Goal: Transaction & Acquisition: Purchase product/service

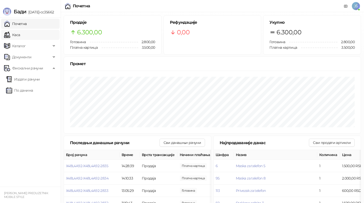
click at [20, 33] on link "Каса" at bounding box center [12, 35] width 16 height 10
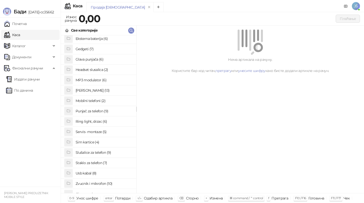
scroll to position [39, 0]
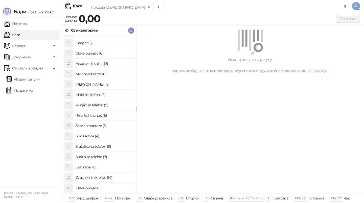
click at [86, 166] on h4 "Usb kabal (8)" at bounding box center [104, 167] width 57 height 8
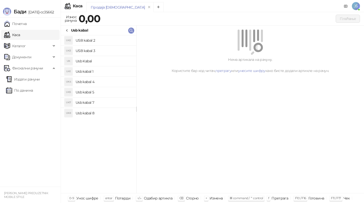
click at [99, 41] on h4 "USB kabal 2" at bounding box center [104, 40] width 57 height 8
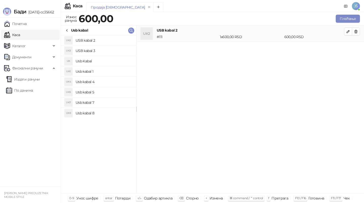
click at [98, 52] on h4 "USB kabal 3" at bounding box center [104, 51] width 57 height 8
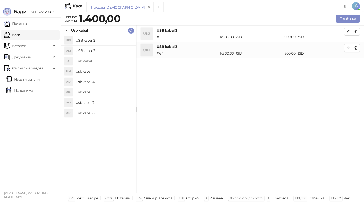
click at [104, 90] on h4 "Usb kabal 5" at bounding box center [104, 92] width 57 height 8
click at [354, 30] on icon "button" at bounding box center [356, 32] width 4 height 4
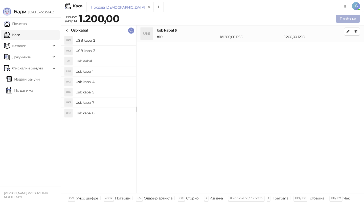
click at [339, 19] on button "Плаћање" at bounding box center [348, 19] width 24 height 8
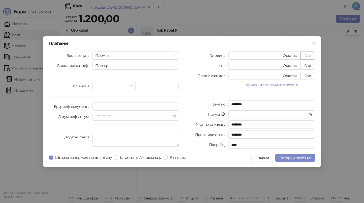
click at [305, 57] on button "Све" at bounding box center [307, 56] width 15 height 8
type input "****"
click at [290, 159] on span "Потврди плаћање" at bounding box center [295, 158] width 32 height 5
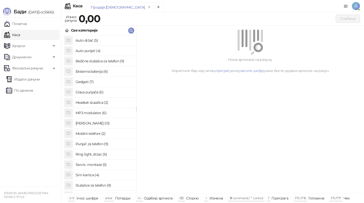
click at [96, 124] on h4 "[PERSON_NAME] (13)" at bounding box center [104, 123] width 57 height 8
click at [112, 74] on h4 "Maska za telefon 2" at bounding box center [104, 71] width 57 height 8
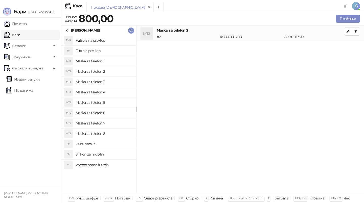
click at [67, 31] on icon at bounding box center [67, 31] width 4 height 4
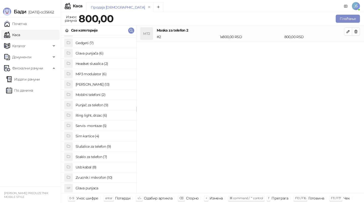
click at [97, 156] on h4 "Staklo za telefon (7)" at bounding box center [104, 157] width 57 height 8
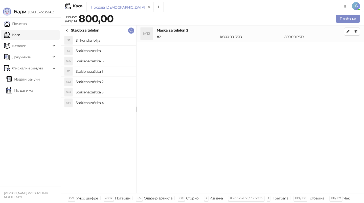
click at [111, 72] on h4 "Staklena zaštita 1" at bounding box center [104, 71] width 57 height 8
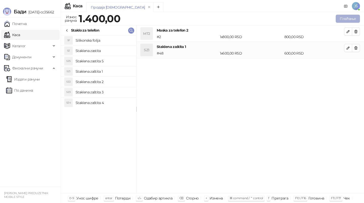
click at [352, 19] on button "Плаћање" at bounding box center [348, 19] width 24 height 8
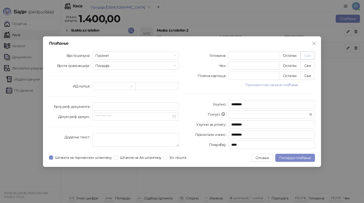
click at [309, 57] on button "Све" at bounding box center [307, 56] width 15 height 8
type input "****"
click at [285, 161] on button "Потврди плаћање" at bounding box center [295, 158] width 40 height 8
